Goal: Share content

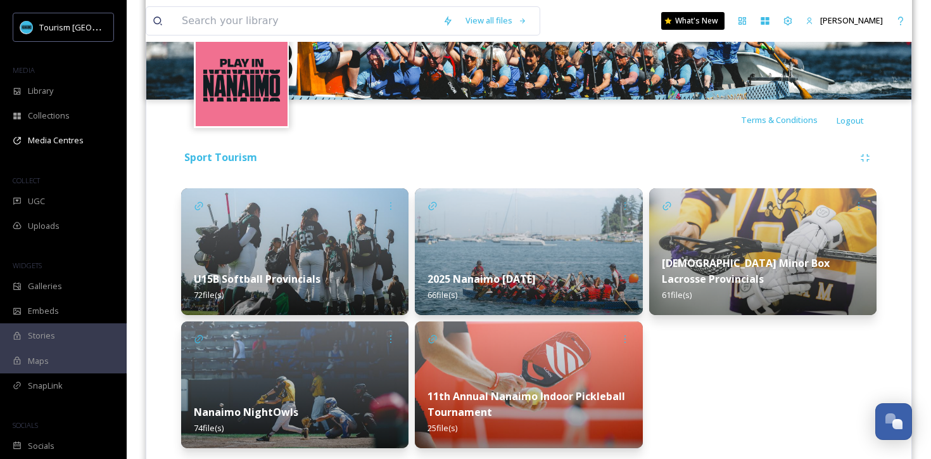
scroll to position [184, 0]
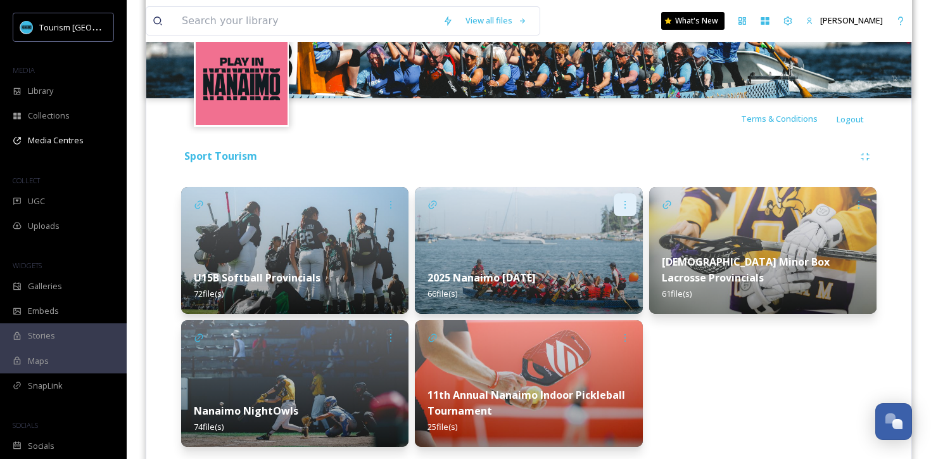
click at [624, 206] on icon at bounding box center [625, 205] width 10 height 10
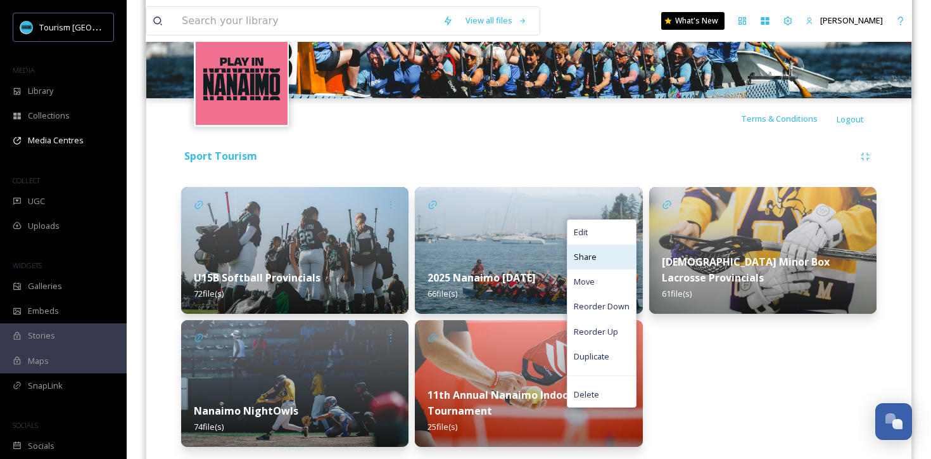
click at [590, 259] on span "Share" at bounding box center [585, 257] width 23 height 12
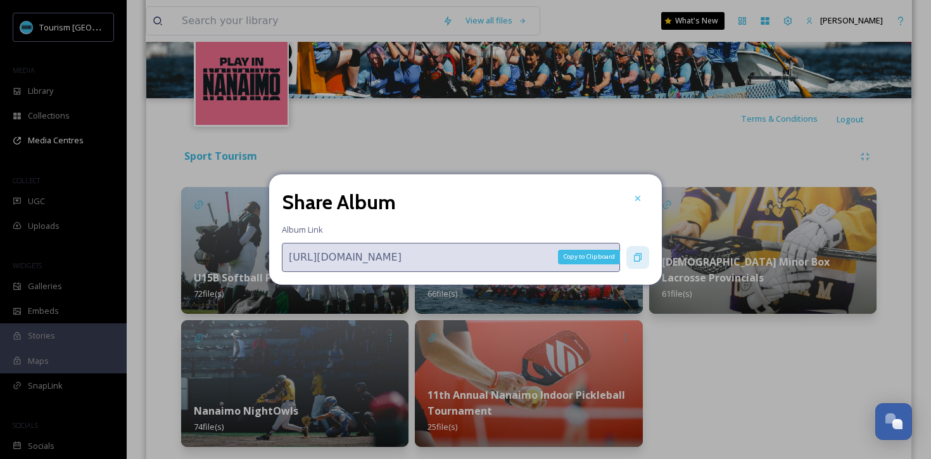
click at [631, 254] on div "Copy to Clipboard" at bounding box center [637, 257] width 23 height 23
click at [633, 255] on icon at bounding box center [638, 257] width 10 height 10
click at [642, 254] on icon at bounding box center [638, 257] width 10 height 10
click at [631, 262] on div "Copy to Clipboard" at bounding box center [637, 257] width 23 height 23
click at [635, 206] on div at bounding box center [637, 198] width 23 height 23
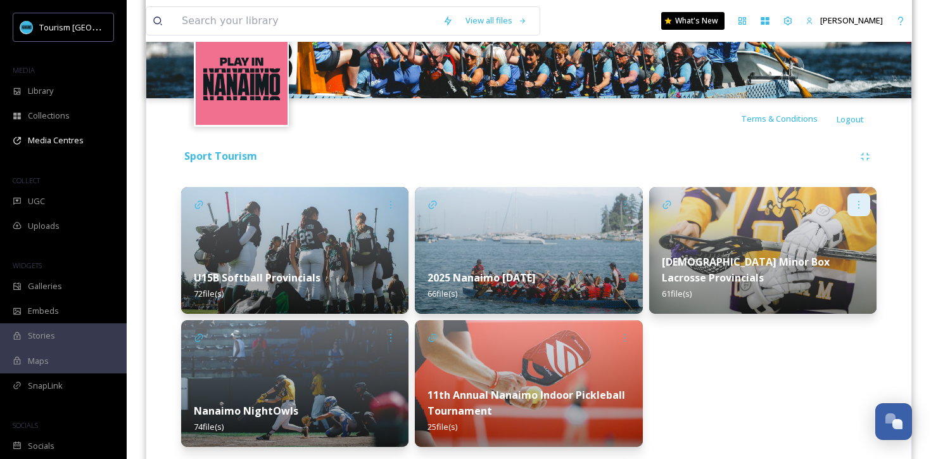
click at [865, 203] on div at bounding box center [858, 204] width 23 height 23
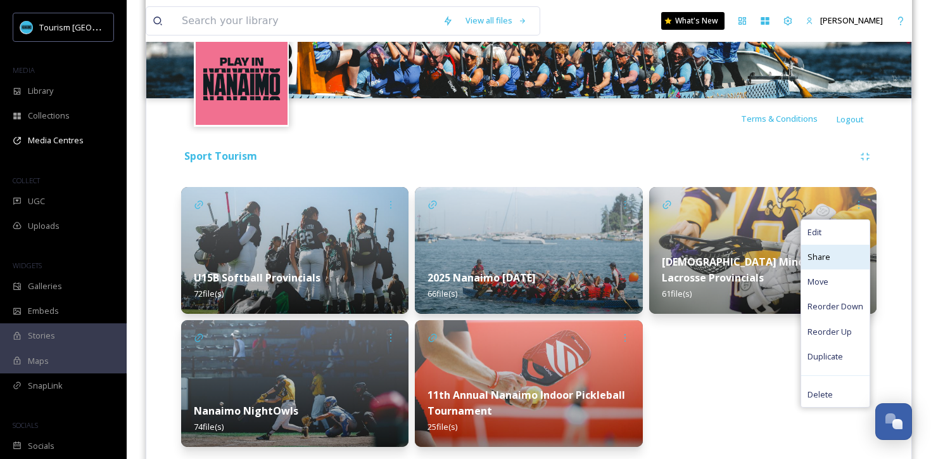
click at [830, 258] on span "Share" at bounding box center [819, 257] width 23 height 12
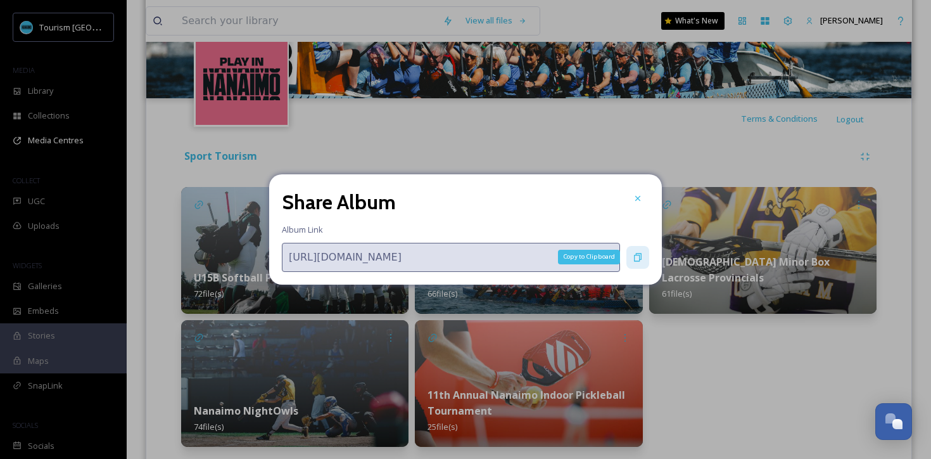
click at [637, 261] on icon at bounding box center [638, 257] width 10 height 10
click at [638, 198] on icon at bounding box center [638, 198] width 10 height 10
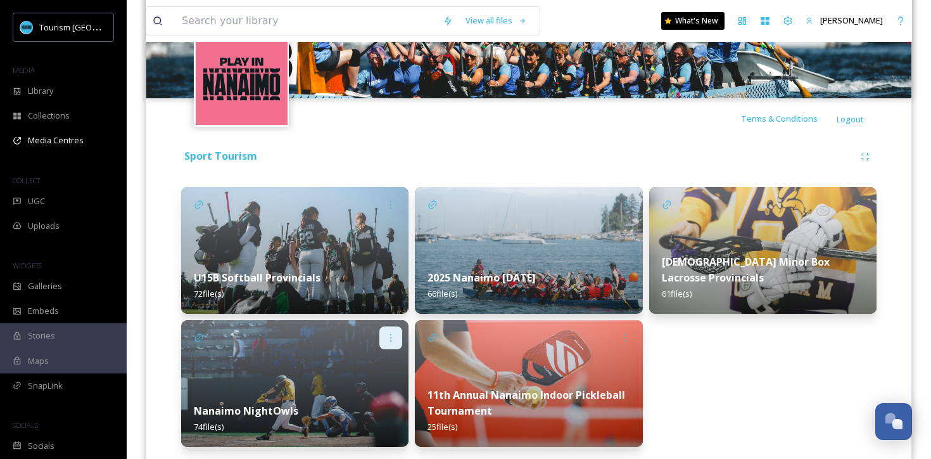
click at [391, 337] on icon at bounding box center [391, 338] width 10 height 10
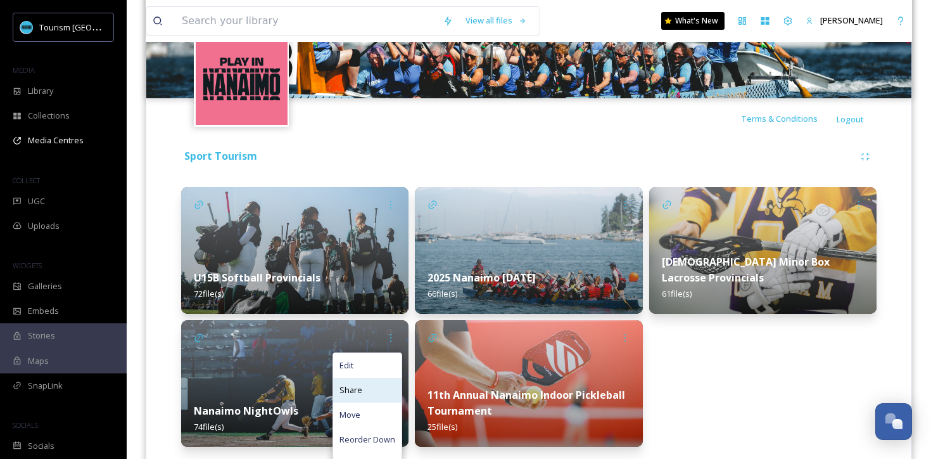
click at [358, 386] on span "Share" at bounding box center [350, 390] width 23 height 12
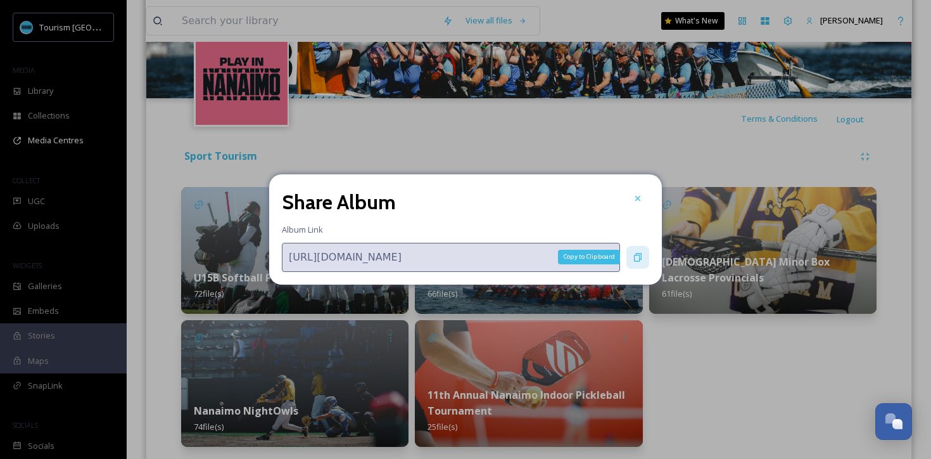
click at [642, 260] on icon at bounding box center [638, 257] width 10 height 10
click at [637, 201] on icon at bounding box center [638, 198] width 10 height 10
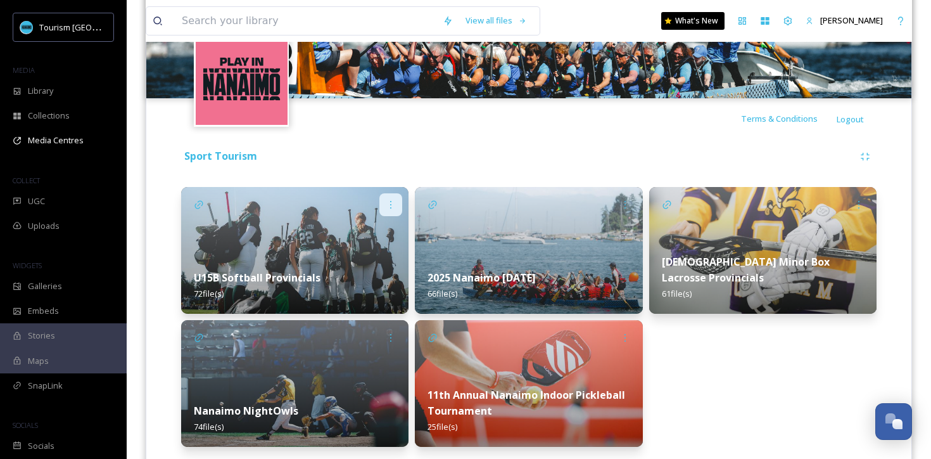
click at [394, 206] on icon at bounding box center [391, 205] width 10 height 10
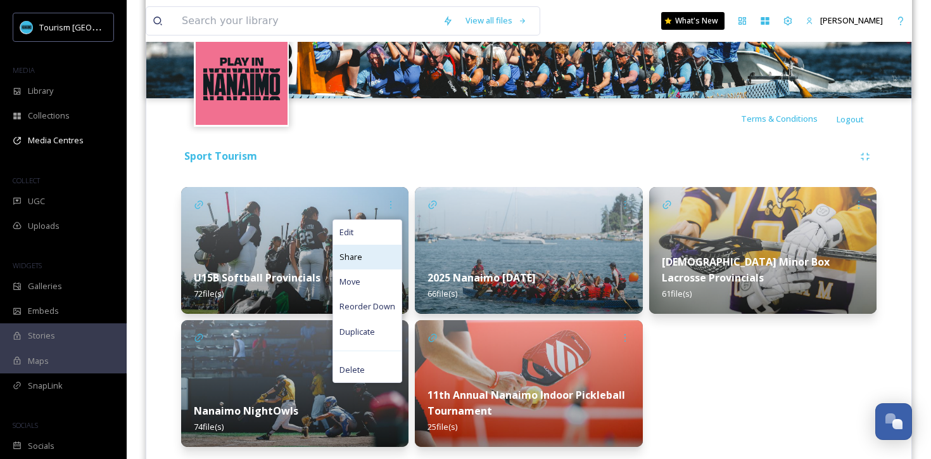
click at [363, 261] on div "Share" at bounding box center [367, 256] width 68 height 25
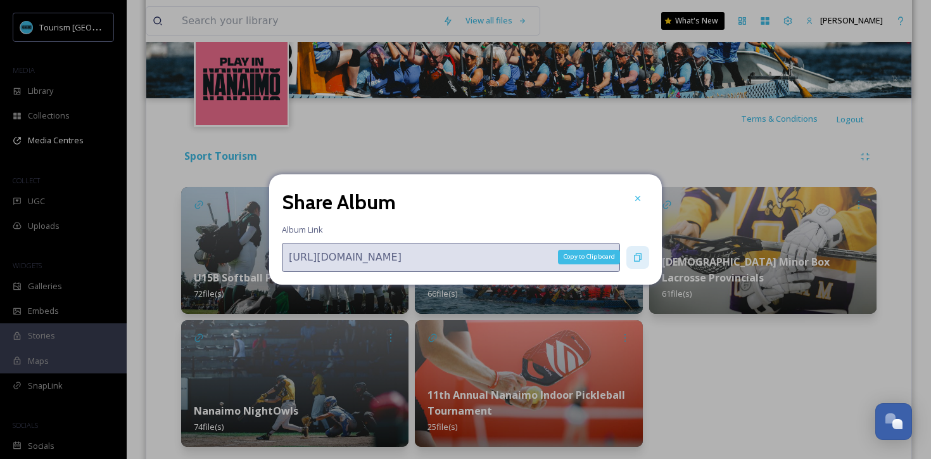
click at [635, 261] on icon at bounding box center [638, 257] width 10 height 10
click at [635, 193] on icon at bounding box center [638, 198] width 10 height 10
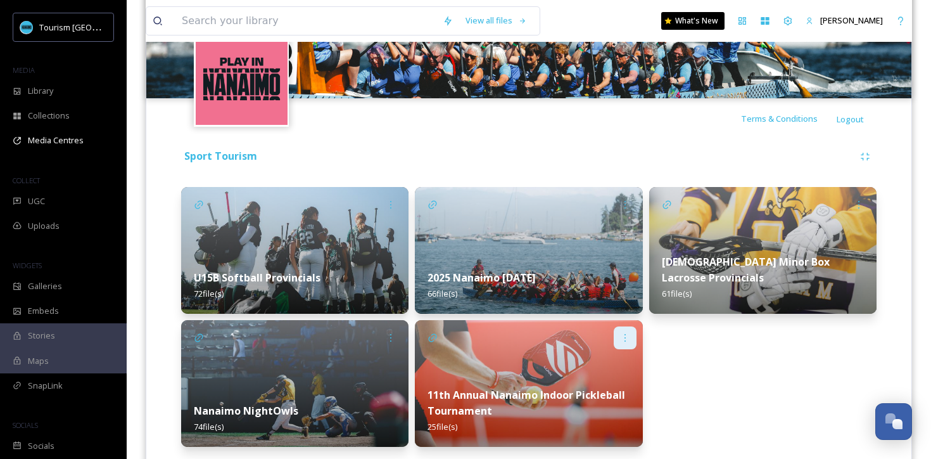
click at [623, 338] on icon at bounding box center [625, 338] width 10 height 10
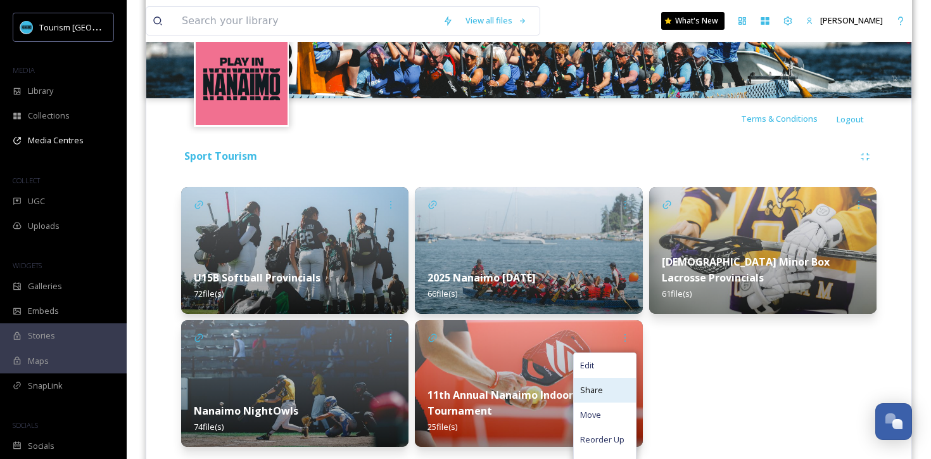
click at [597, 384] on span "Share" at bounding box center [591, 390] width 23 height 12
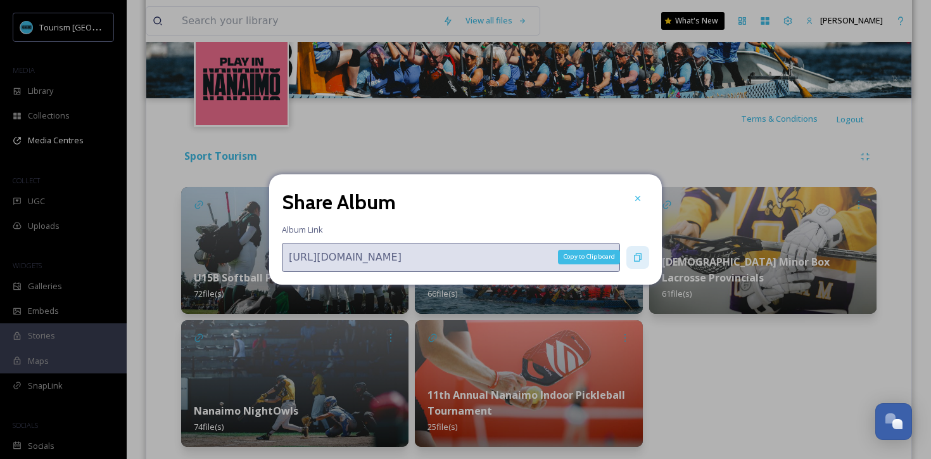
click at [645, 255] on div "Copy to Clipboard" at bounding box center [637, 257] width 23 height 23
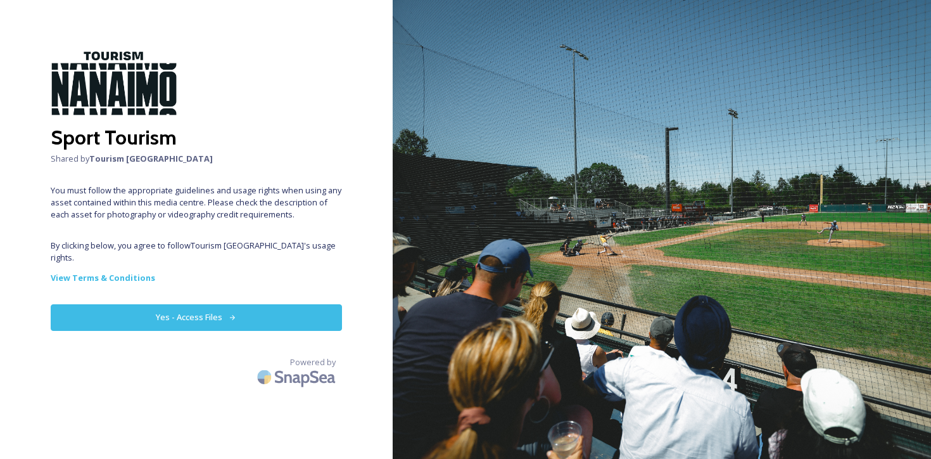
click at [257, 304] on button "Yes - Access Files" at bounding box center [196, 317] width 291 height 26
click at [225, 304] on button "Yes - Access Files" at bounding box center [196, 317] width 291 height 26
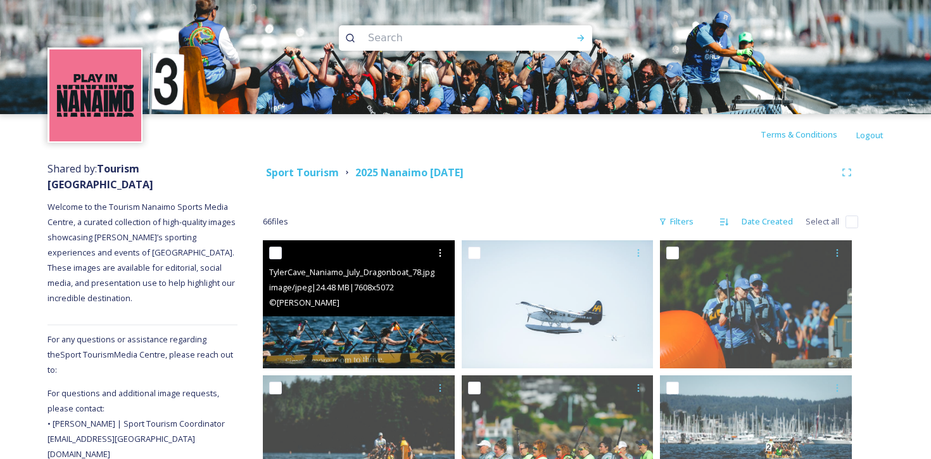
click at [402, 334] on img at bounding box center [359, 304] width 192 height 128
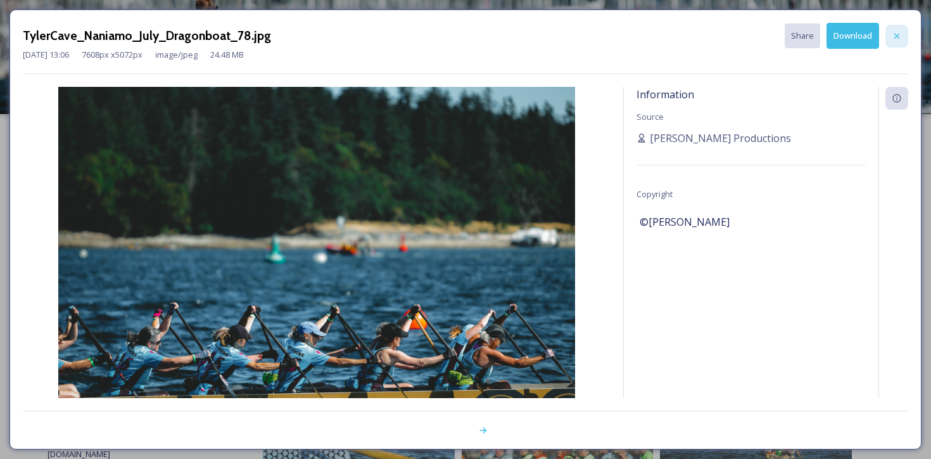
click at [893, 31] on icon at bounding box center [897, 36] width 10 height 10
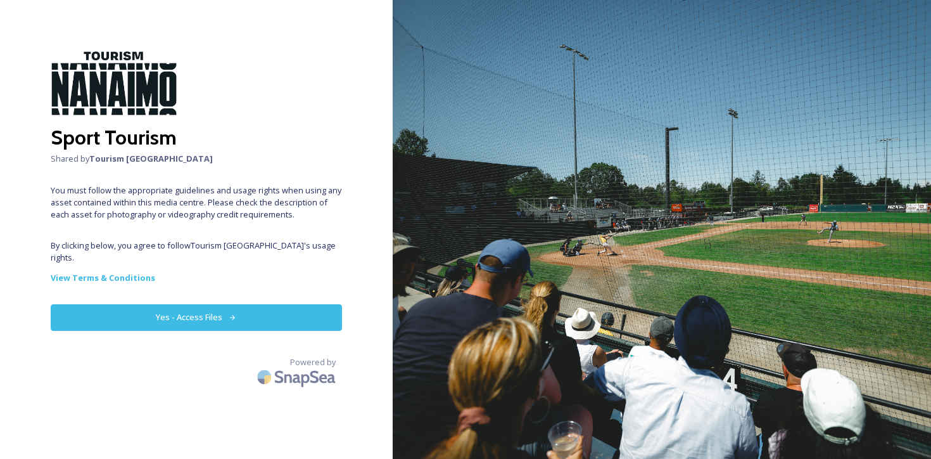
click at [264, 307] on button "Yes - Access Files" at bounding box center [196, 317] width 291 height 26
click at [284, 307] on button "Yes - Access Files" at bounding box center [196, 317] width 291 height 26
click at [176, 314] on button "Yes - Access Files" at bounding box center [196, 317] width 291 height 26
click at [319, 304] on button "Yes - Access Files" at bounding box center [196, 317] width 291 height 26
click at [246, 304] on button "Yes - Access Files" at bounding box center [196, 317] width 291 height 26
